Goal: Transaction & Acquisition: Purchase product/service

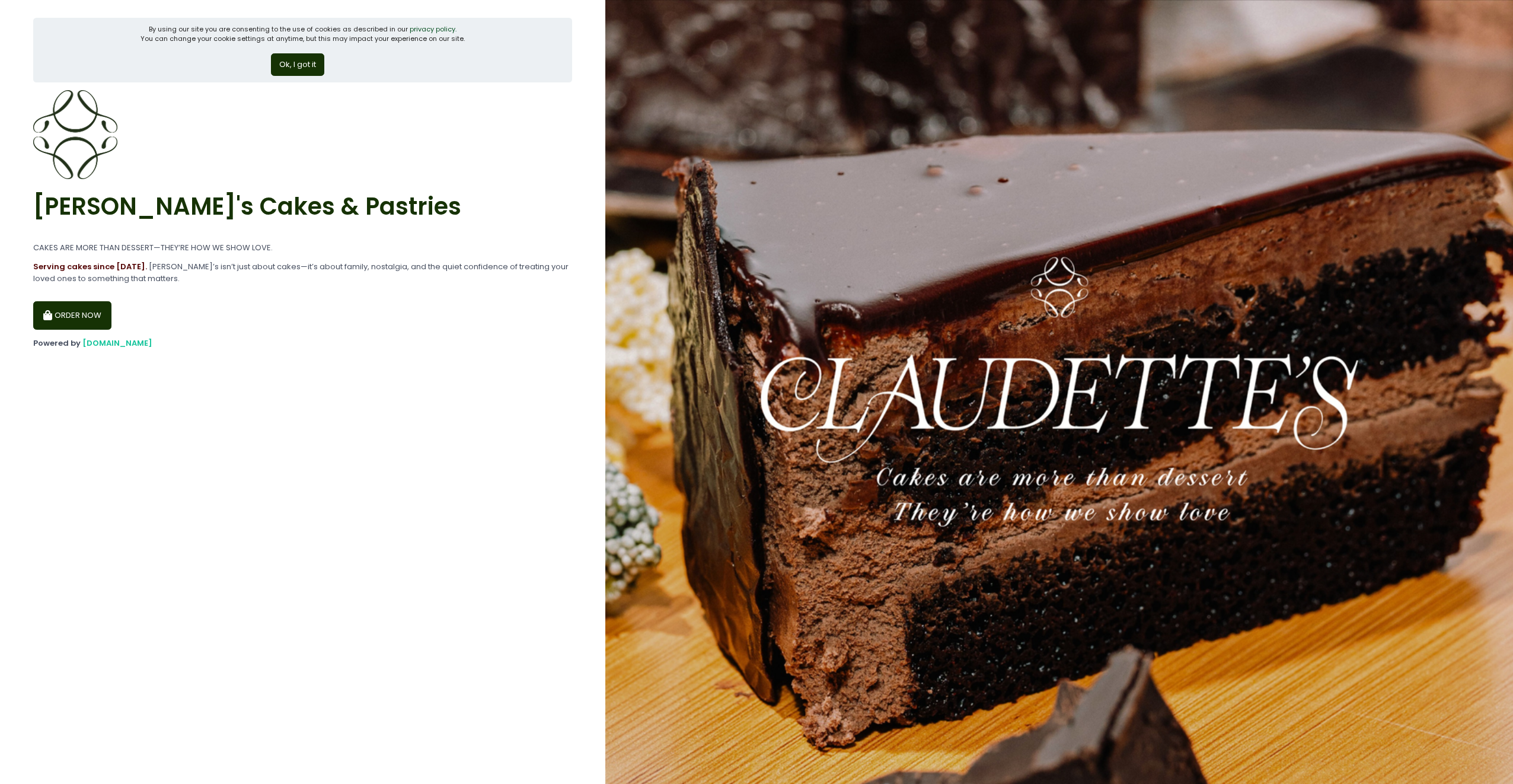
click at [288, 52] on div "Ok, I got it" at bounding box center [303, 60] width 325 height 32
click at [288, 59] on button "Ok, I got it" at bounding box center [298, 65] width 54 height 23
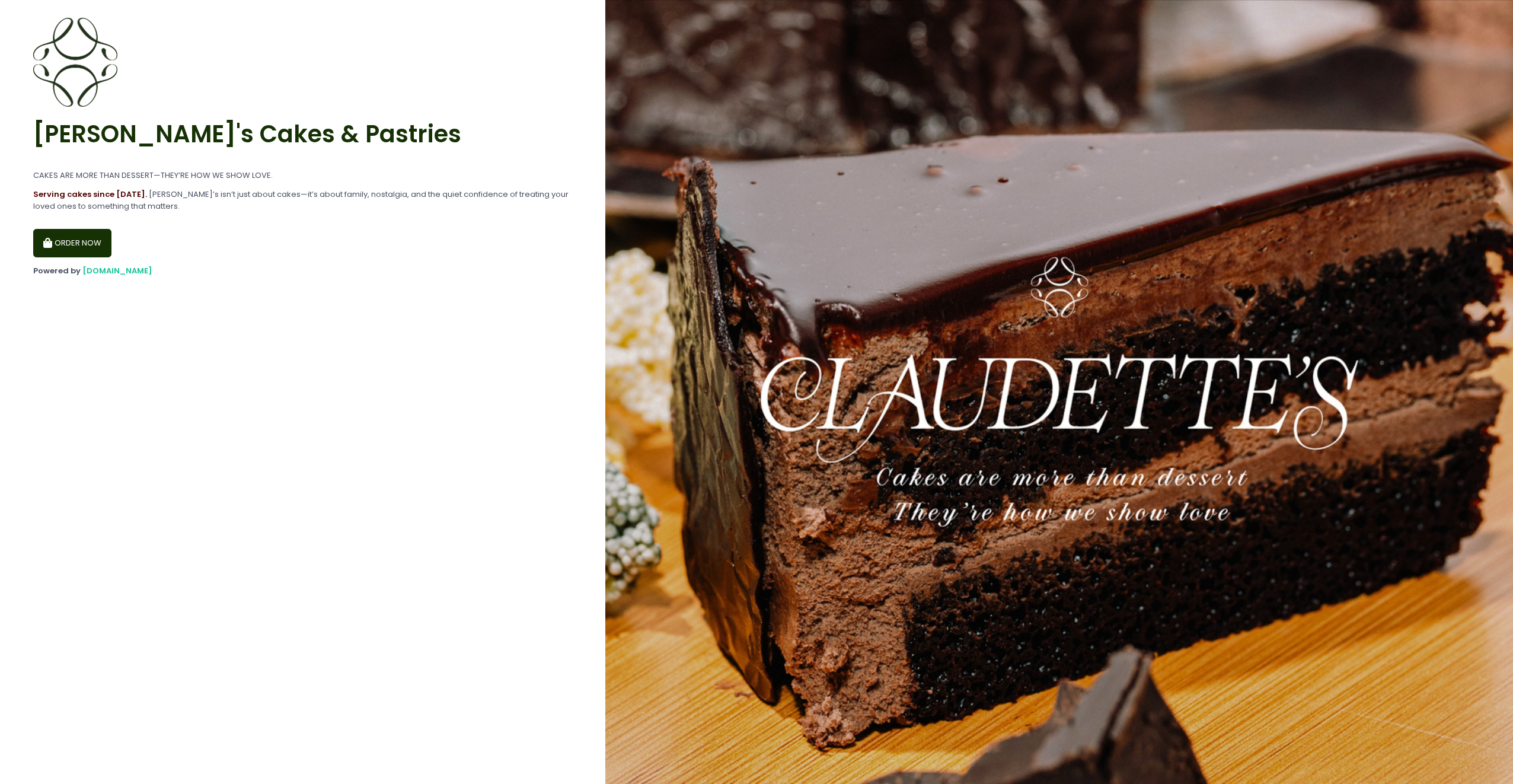
click at [82, 249] on button "ORDER NOW" at bounding box center [72, 243] width 78 height 28
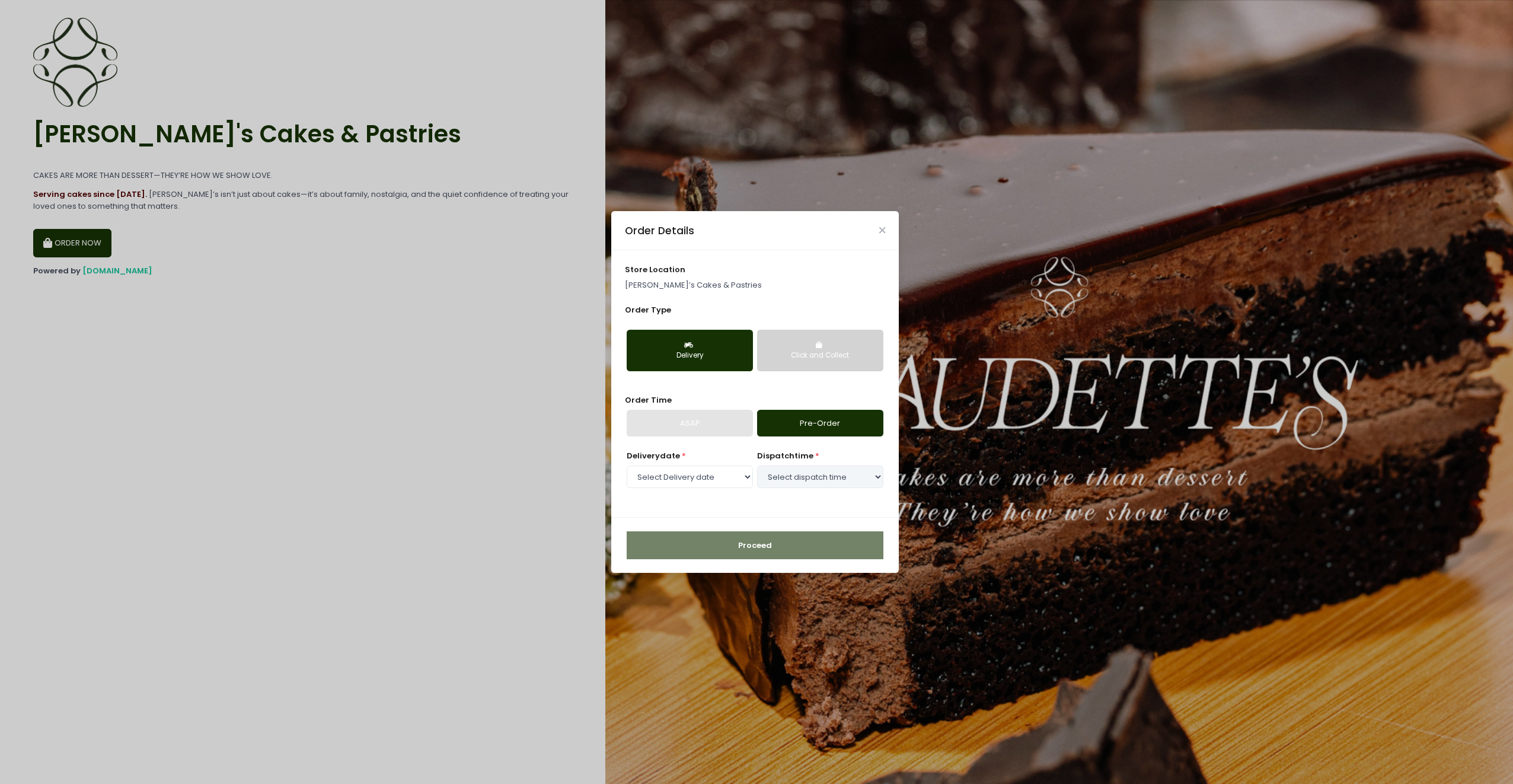
click at [786, 361] on button "Click and Collect" at bounding box center [820, 350] width 126 height 42
click at [822, 425] on link "Pre-Order" at bounding box center [820, 423] width 126 height 28
click at [719, 480] on select "Select Pickup date [DATE] [DATE] [DATE] [DATE] [DATE] [DATE]" at bounding box center [690, 477] width 126 height 23
select select "[DATE]"
click at [626, 466] on select "Select Pickup date [DATE] [DATE] [DATE] [DATE] [DATE] [DATE]" at bounding box center [690, 477] width 126 height 23
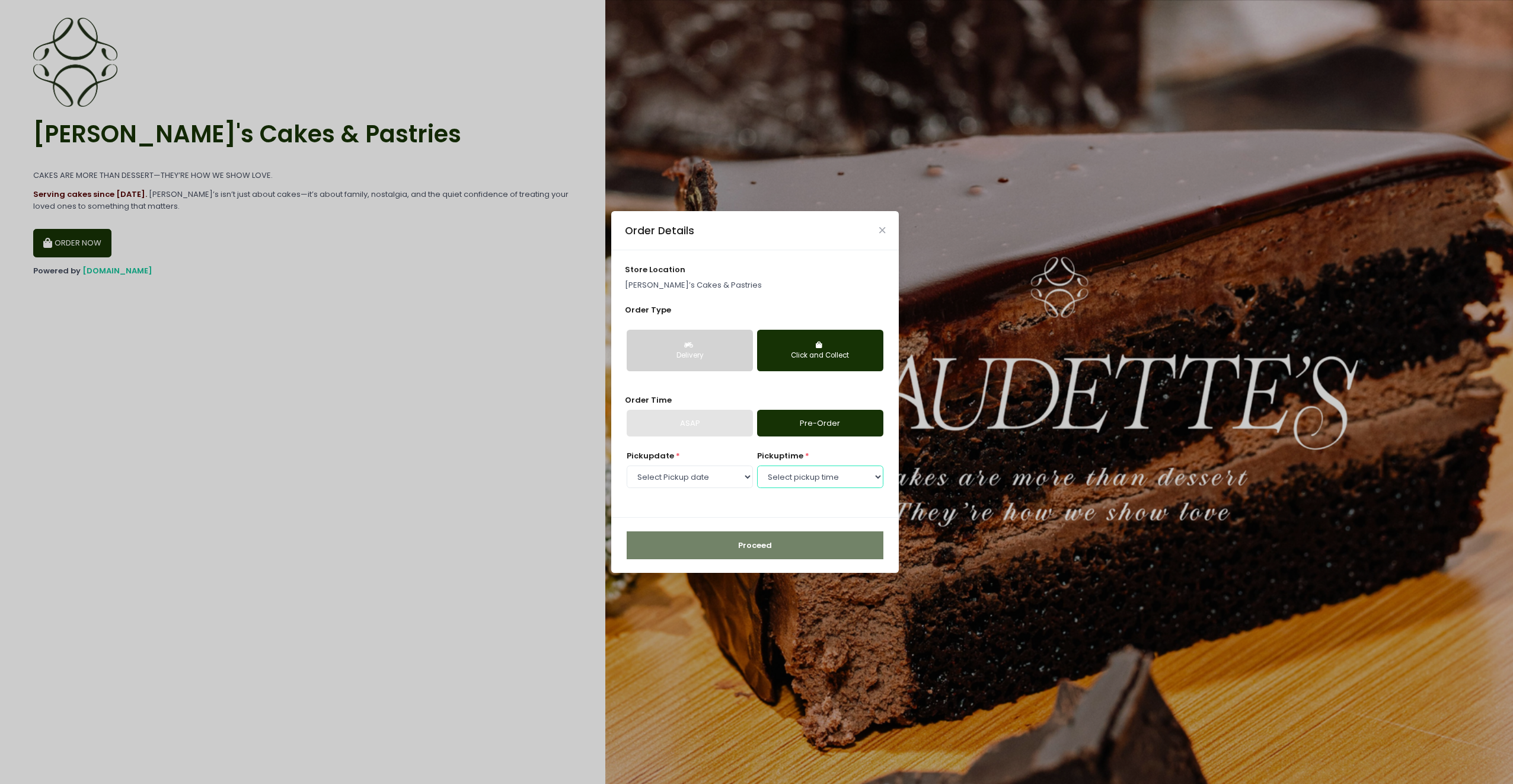
click at [831, 479] on select "Select pickup time 09:30 AM - 10:00 AM 10:00 AM - 10:30 AM 10:30 AM - 11:00 AM …" at bounding box center [820, 477] width 126 height 23
select select "17:30"
click at [757, 466] on select "Select pickup time 09:30 AM - 10:00 AM 10:00 AM - 10:30 AM 10:30 AM - 11:00 AM …" at bounding box center [820, 477] width 126 height 23
click at [784, 551] on button "Proceed" at bounding box center [755, 545] width 257 height 28
